Goal: Find specific page/section: Find specific page/section

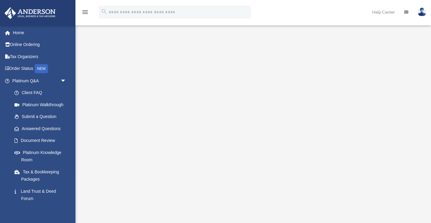
scroll to position [30, 0]
click at [63, 80] on span "arrow_drop_down" at bounding box center [66, 81] width 12 height 12
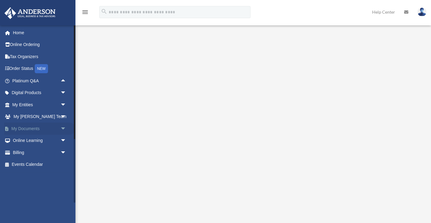
click at [61, 128] on span "arrow_drop_down" at bounding box center [66, 128] width 12 height 12
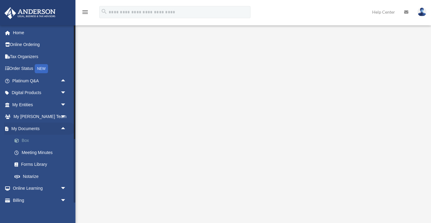
click at [31, 139] on link "Box" at bounding box center [41, 140] width 67 height 12
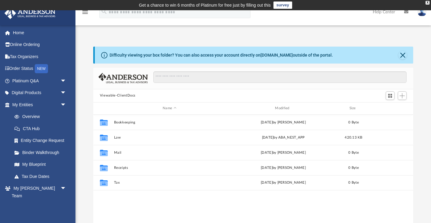
scroll to position [137, 320]
click at [401, 54] on button "Close" at bounding box center [403, 55] width 8 height 8
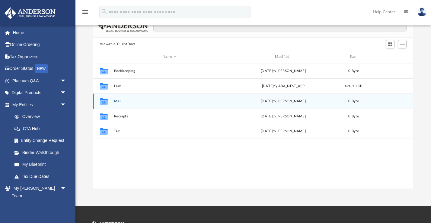
scroll to position [32, 0]
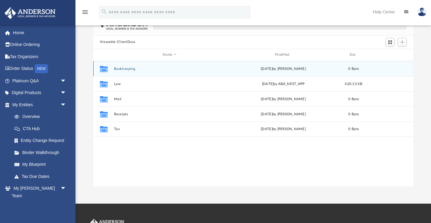
click at [140, 71] on div "Collaborated Folder Bookkeeping [DATE] by [PERSON_NAME] 0 Byte" at bounding box center [253, 68] width 320 height 15
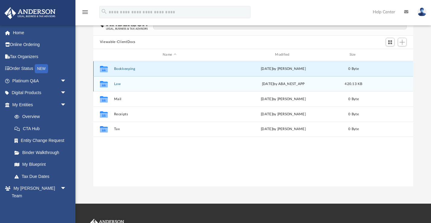
scroll to position [0, 0]
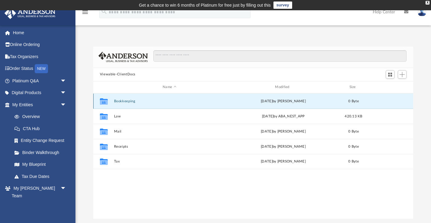
click at [117, 102] on button "Bookkeeping" at bounding box center [169, 101] width 111 height 4
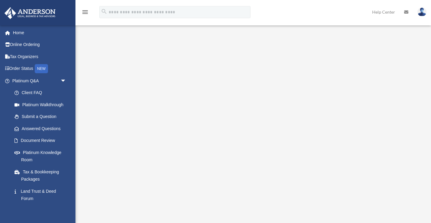
scroll to position [30, 0]
click at [65, 79] on span "arrow_drop_down" at bounding box center [66, 81] width 12 height 12
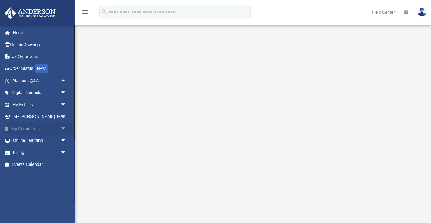
click at [60, 127] on span "arrow_drop_down" at bounding box center [66, 128] width 12 height 12
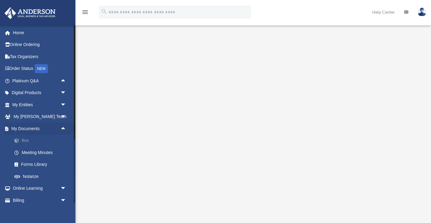
click at [40, 141] on link "Box" at bounding box center [41, 140] width 67 height 12
click at [29, 142] on link "Box" at bounding box center [41, 140] width 67 height 12
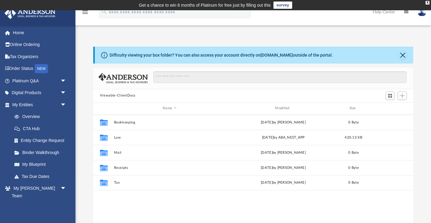
scroll to position [137, 320]
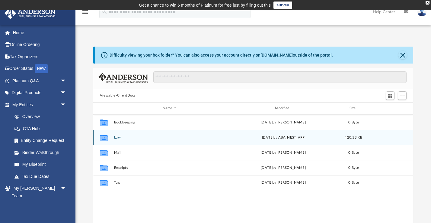
click at [118, 137] on button "Law" at bounding box center [169, 137] width 111 height 4
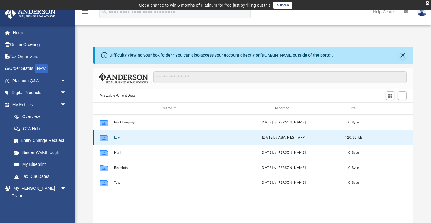
click at [118, 137] on button "Law" at bounding box center [169, 137] width 111 height 4
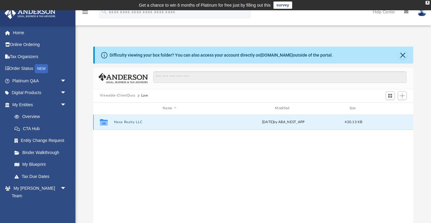
click at [130, 121] on button "Nexa Realty LLC" at bounding box center [169, 122] width 111 height 4
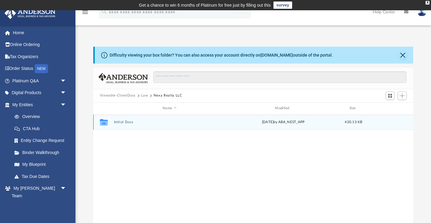
click at [118, 121] on button "Initial Docs" at bounding box center [169, 122] width 111 height 4
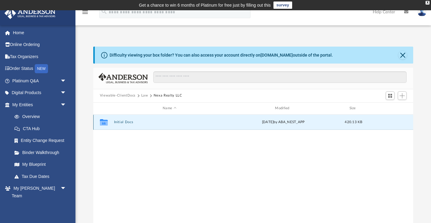
click at [118, 121] on button "Initial Docs" at bounding box center [169, 122] width 111 height 4
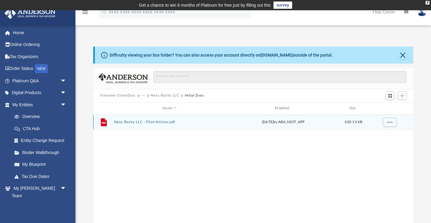
click at [129, 122] on button "Nexa Realty LLC - Filed Articles.pdf" at bounding box center [169, 122] width 111 height 4
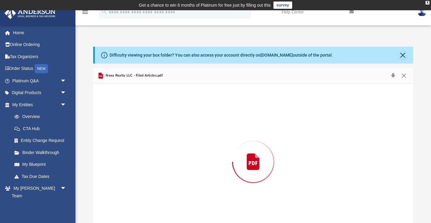
click at [129, 122] on div "Preview" at bounding box center [253, 162] width 320 height 156
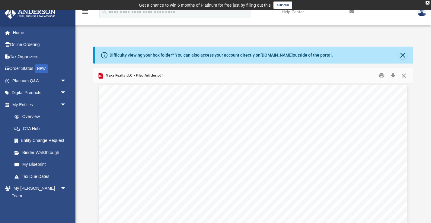
scroll to position [2, 0]
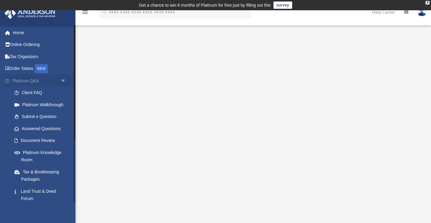
click at [63, 81] on span "arrow_drop_down" at bounding box center [66, 81] width 12 height 12
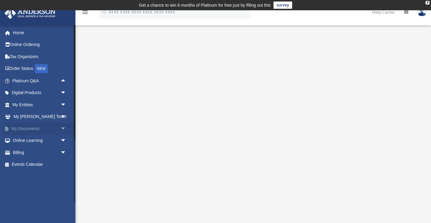
click at [64, 130] on span "arrow_drop_down" at bounding box center [66, 128] width 12 height 12
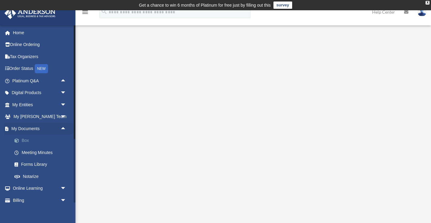
click at [35, 142] on link "Box" at bounding box center [41, 140] width 67 height 12
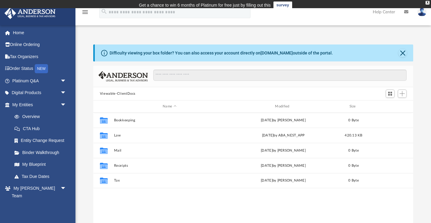
scroll to position [137, 320]
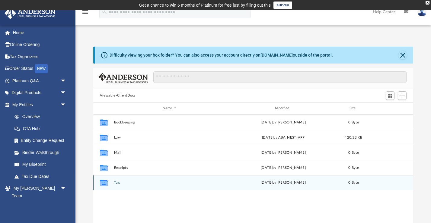
click at [105, 184] on icon "grid" at bounding box center [104, 182] width 8 height 6
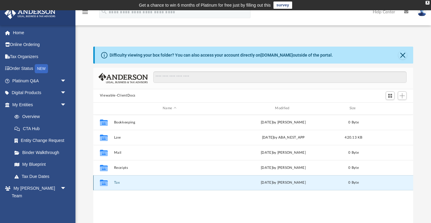
click at [105, 184] on icon "grid" at bounding box center [104, 182] width 8 height 6
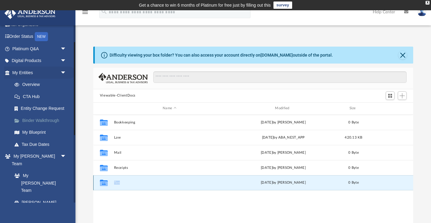
scroll to position [44, 0]
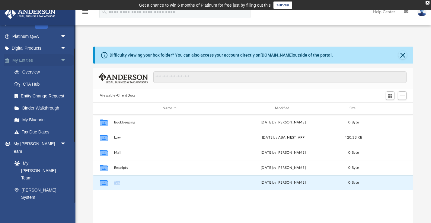
click at [63, 60] on span "arrow_drop_down" at bounding box center [66, 60] width 12 height 12
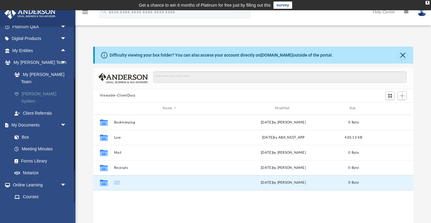
scroll to position [55, 0]
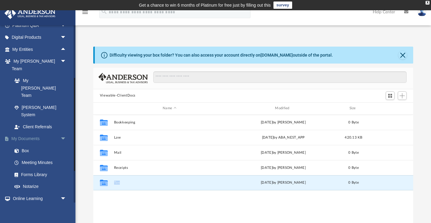
click at [62, 133] on span "arrow_drop_down" at bounding box center [66, 139] width 12 height 12
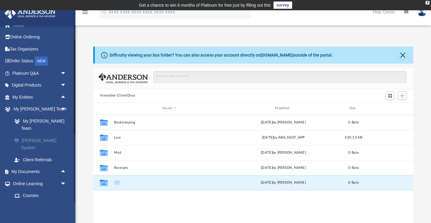
scroll to position [7, 0]
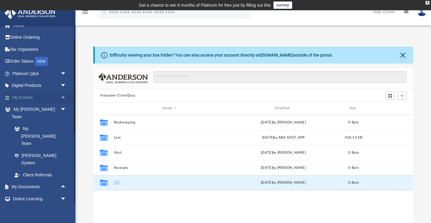
click at [63, 96] on span "arrow_drop_up" at bounding box center [66, 97] width 12 height 12
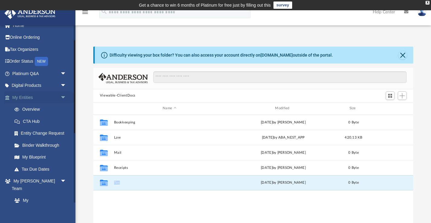
click at [63, 96] on span "arrow_drop_down" at bounding box center [66, 97] width 12 height 12
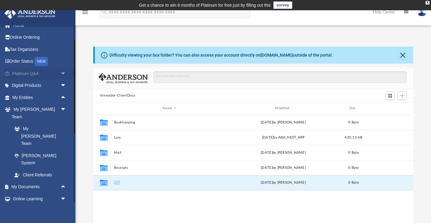
click at [63, 72] on span "arrow_drop_down" at bounding box center [66, 73] width 12 height 12
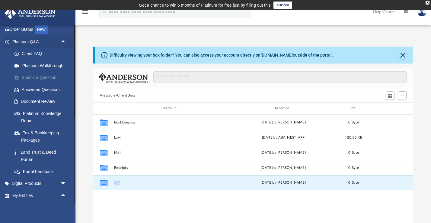
scroll to position [0, 0]
